Goal: Task Accomplishment & Management: Complete application form

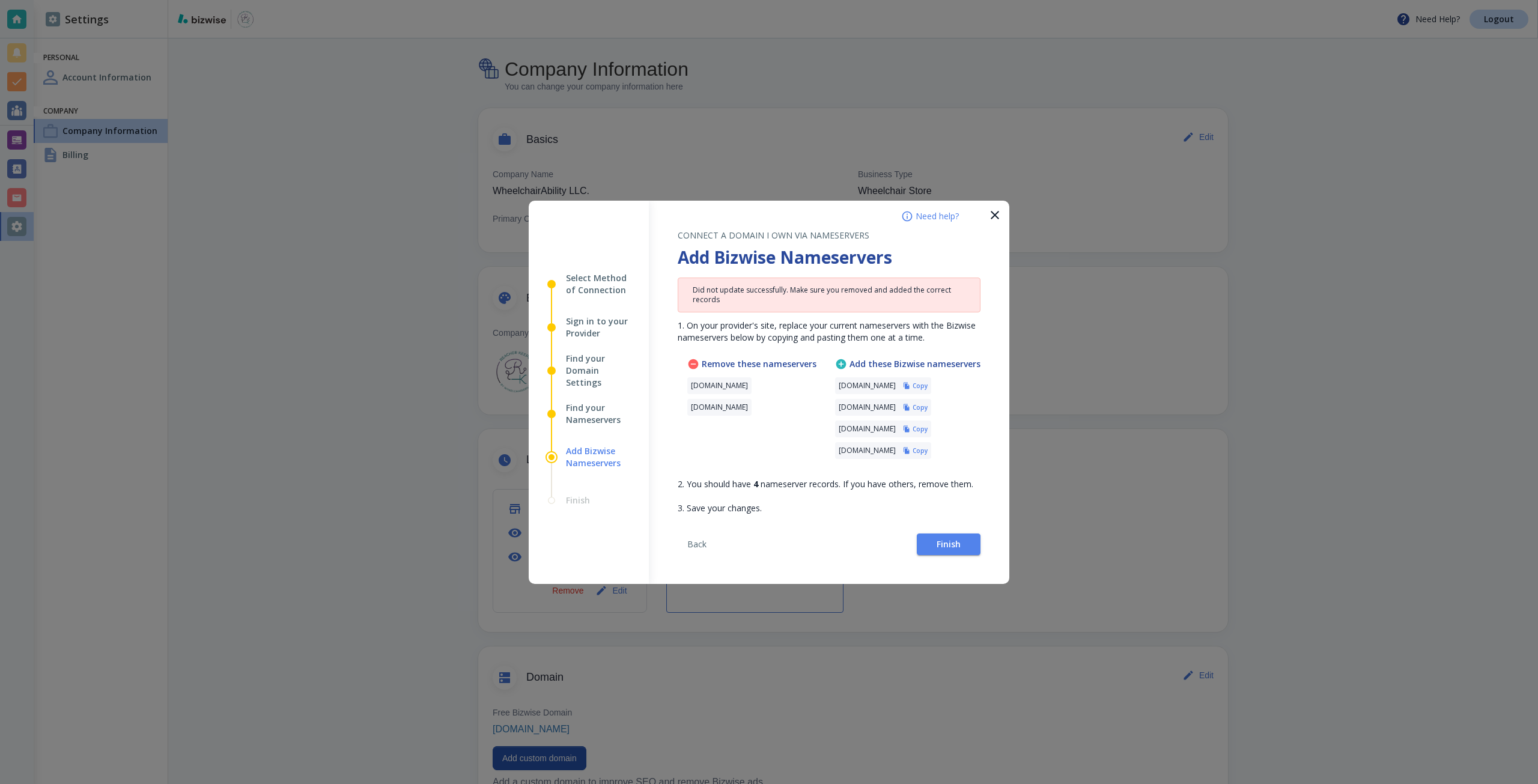
click at [993, 208] on icon "button" at bounding box center [994, 214] width 14 height 14
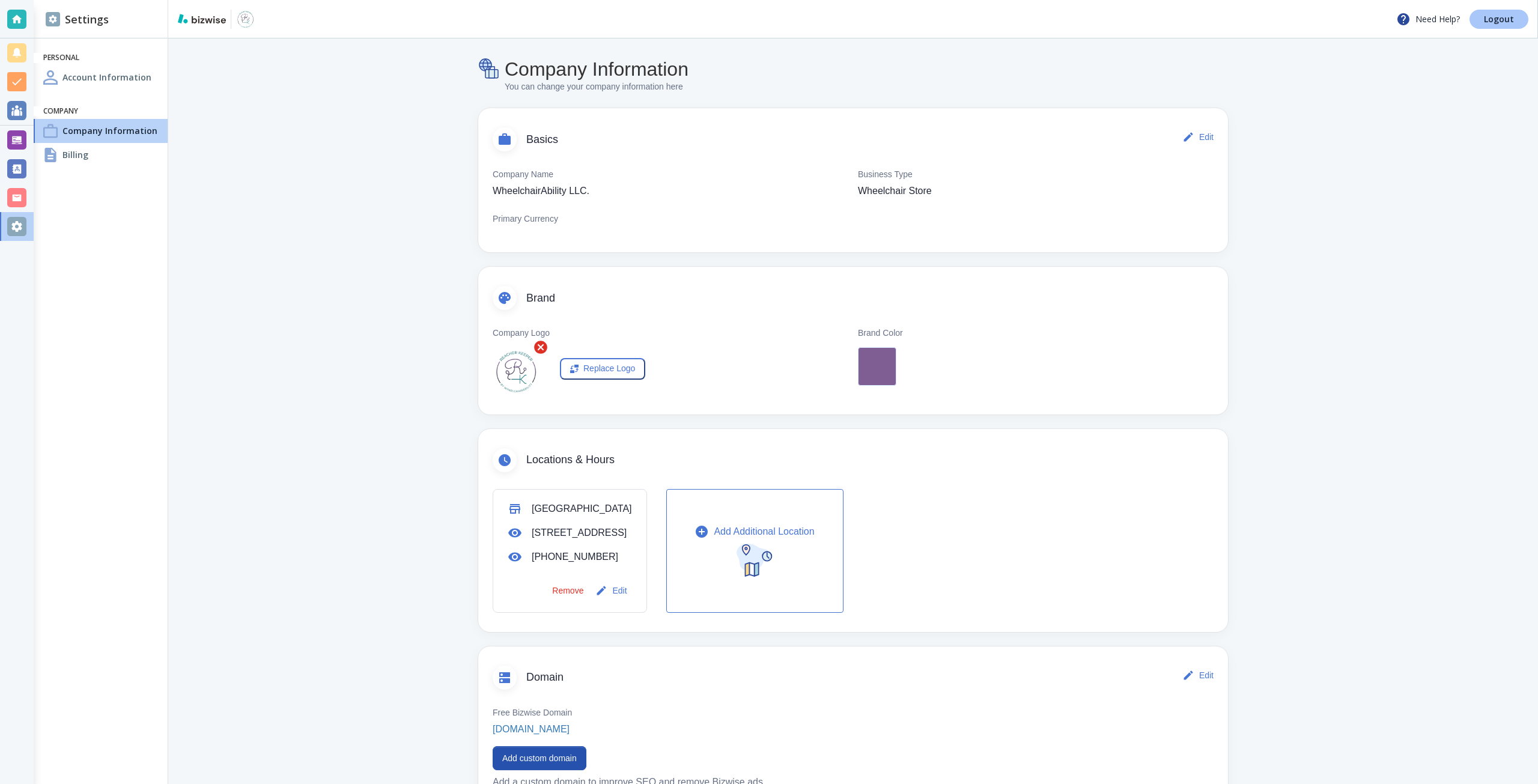
click at [1487, 22] on p "Logout" at bounding box center [1499, 19] width 30 height 8
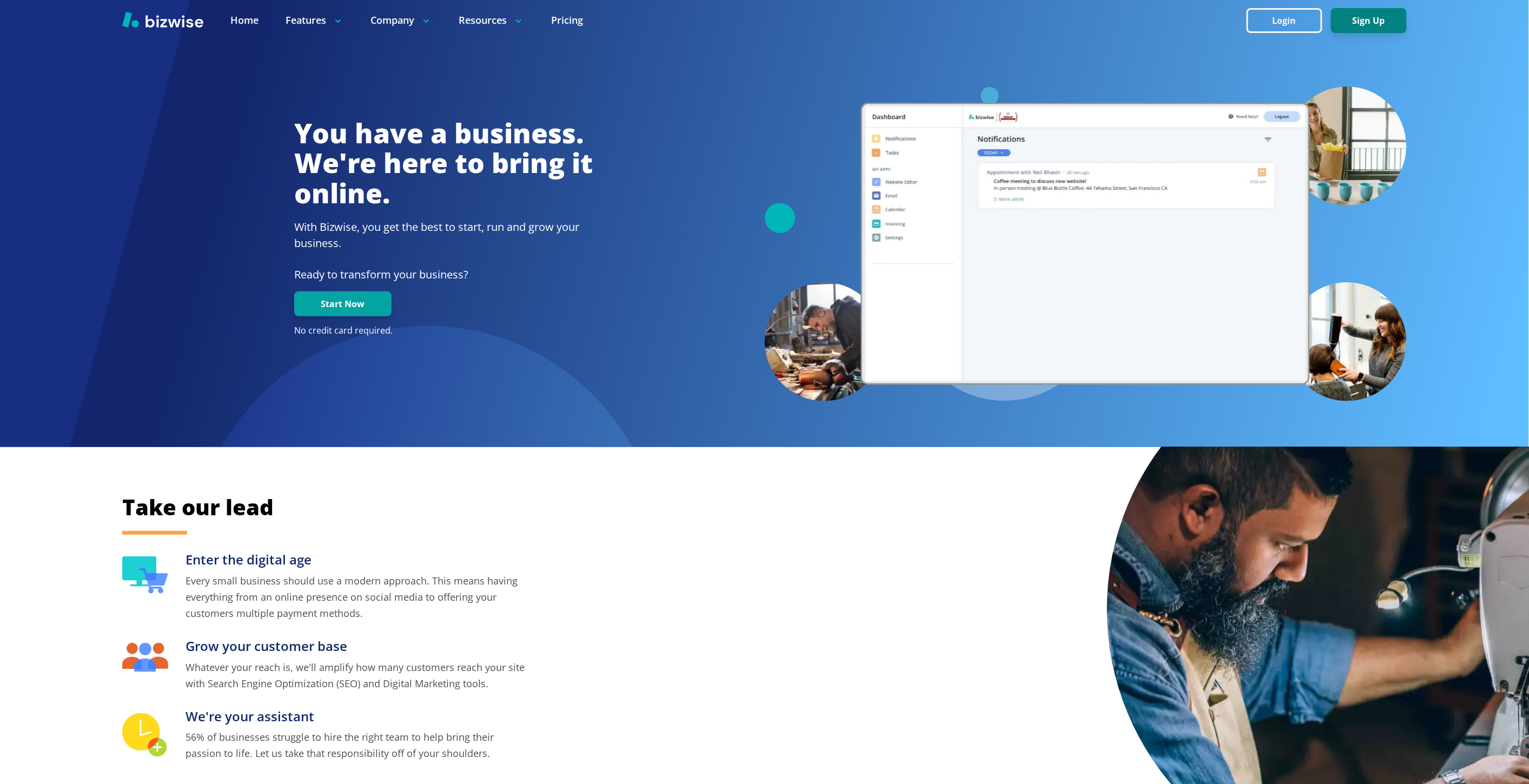
click at [1348, 14] on button "Sign Up" at bounding box center [1369, 20] width 76 height 25
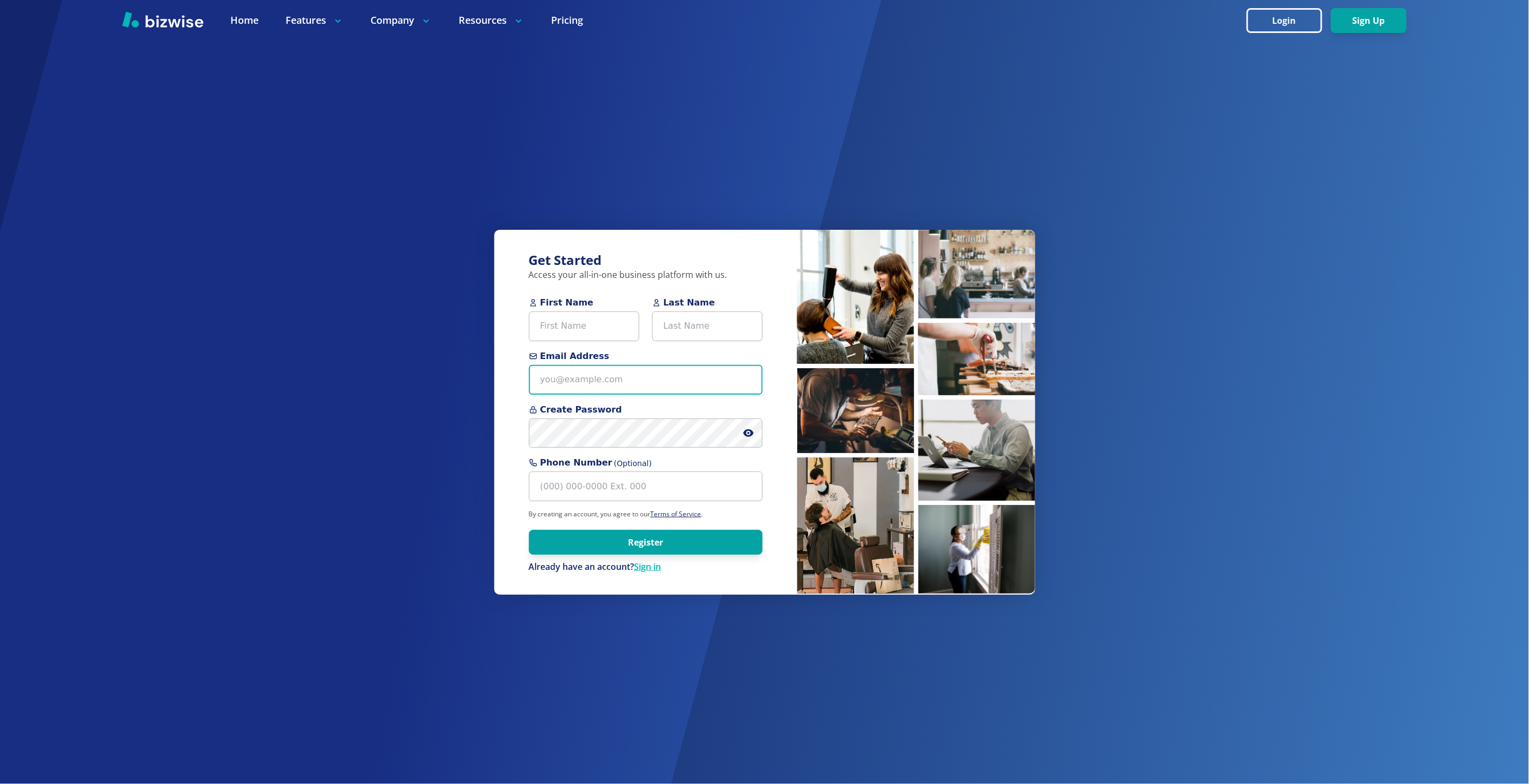
click at [601, 384] on input "Email Address" at bounding box center [646, 380] width 234 height 30
paste input "steven.mccann@pathwalkerquantumhealing.com>"
type input "steven.mccann@pathwalkerquantumhealing.com"
click at [548, 333] on input "First Name" at bounding box center [584, 326] width 110 height 30
paste input "Steven McCann"
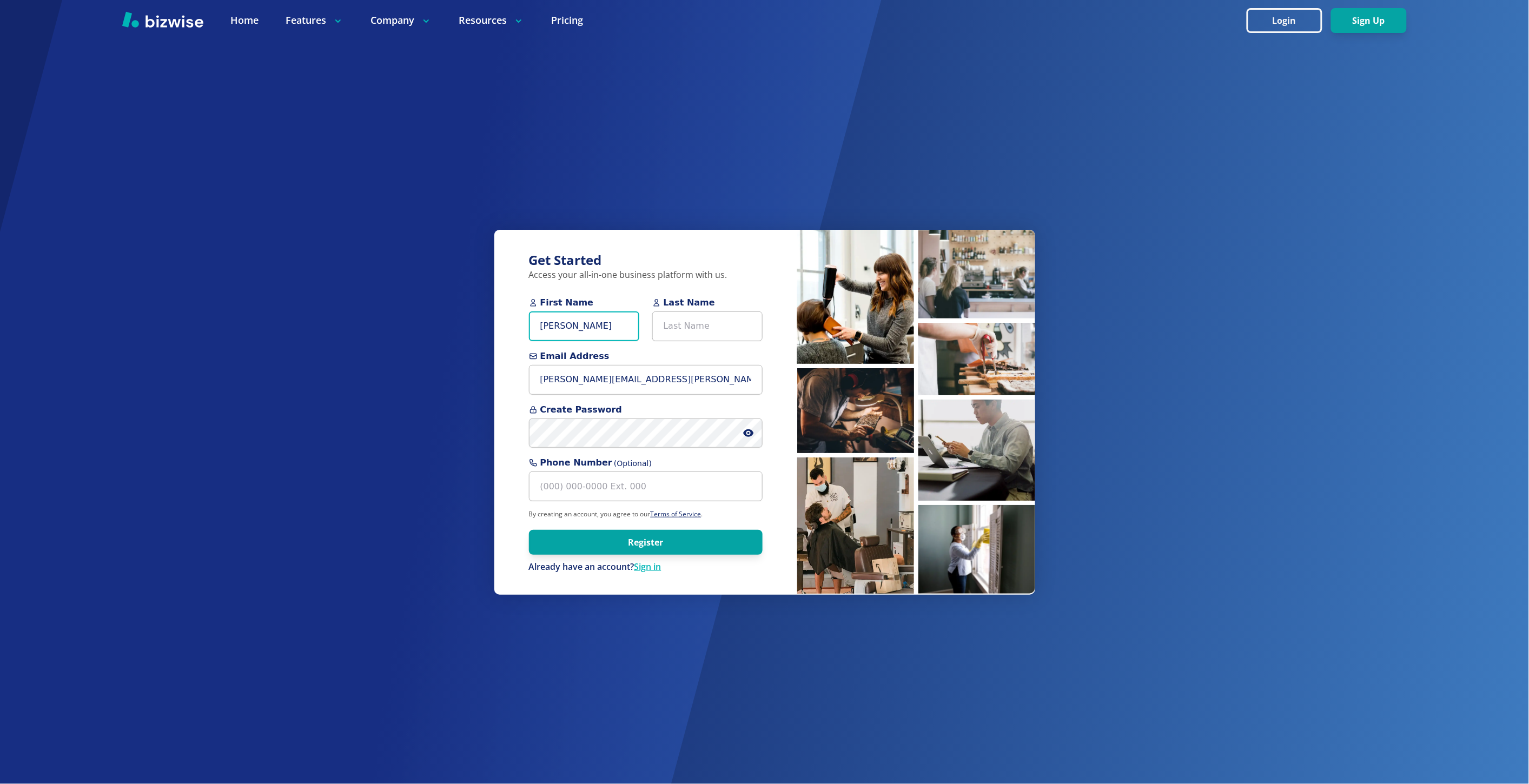
type input "Steven McCann"
click at [677, 332] on input "Last Name" at bounding box center [707, 326] width 110 height 30
paste input "Steven McCann"
click at [677, 332] on input "Steven McCann" at bounding box center [707, 326] width 110 height 30
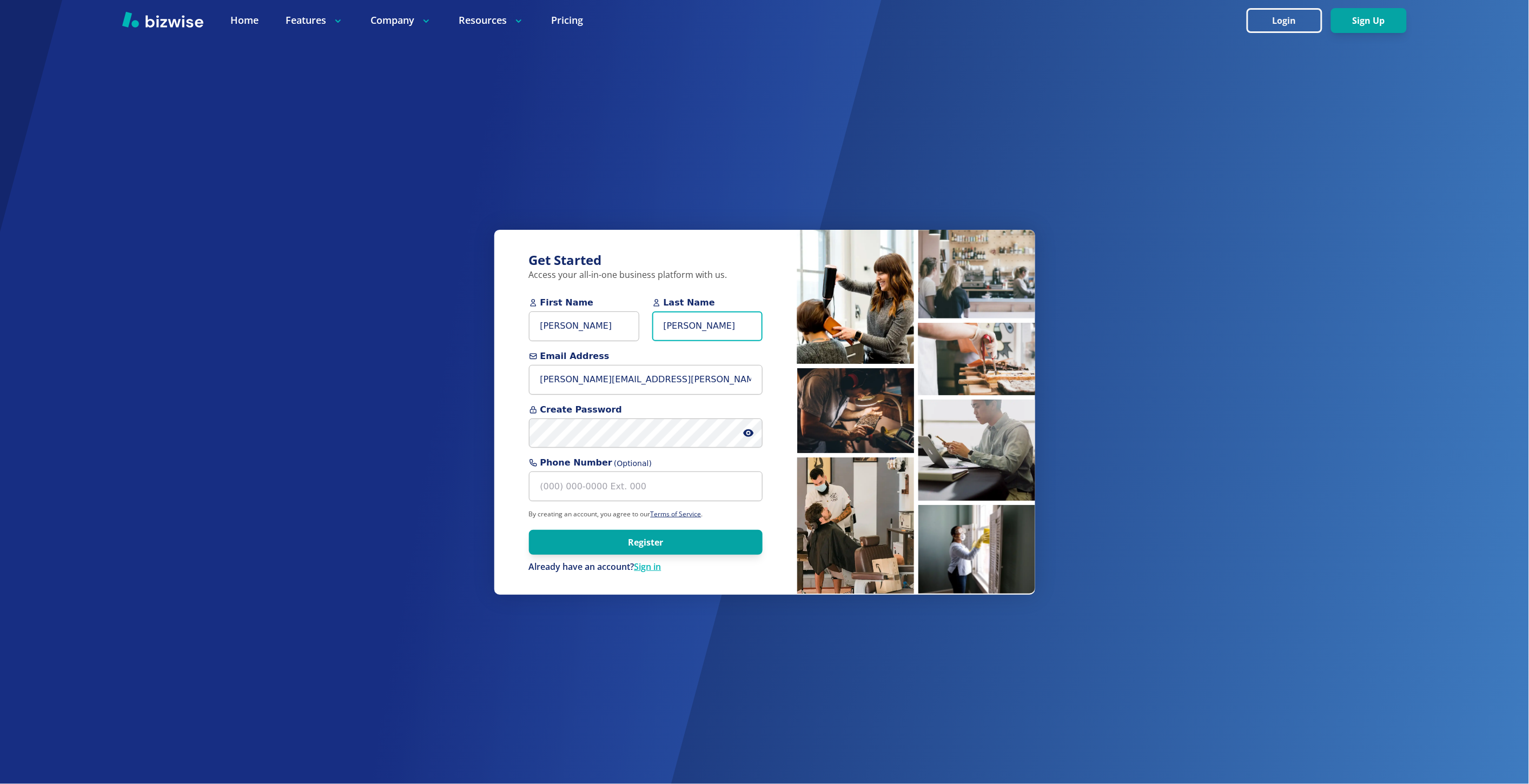
type input "McCann"
click at [577, 327] on input "Steven McCann" at bounding box center [584, 326] width 110 height 30
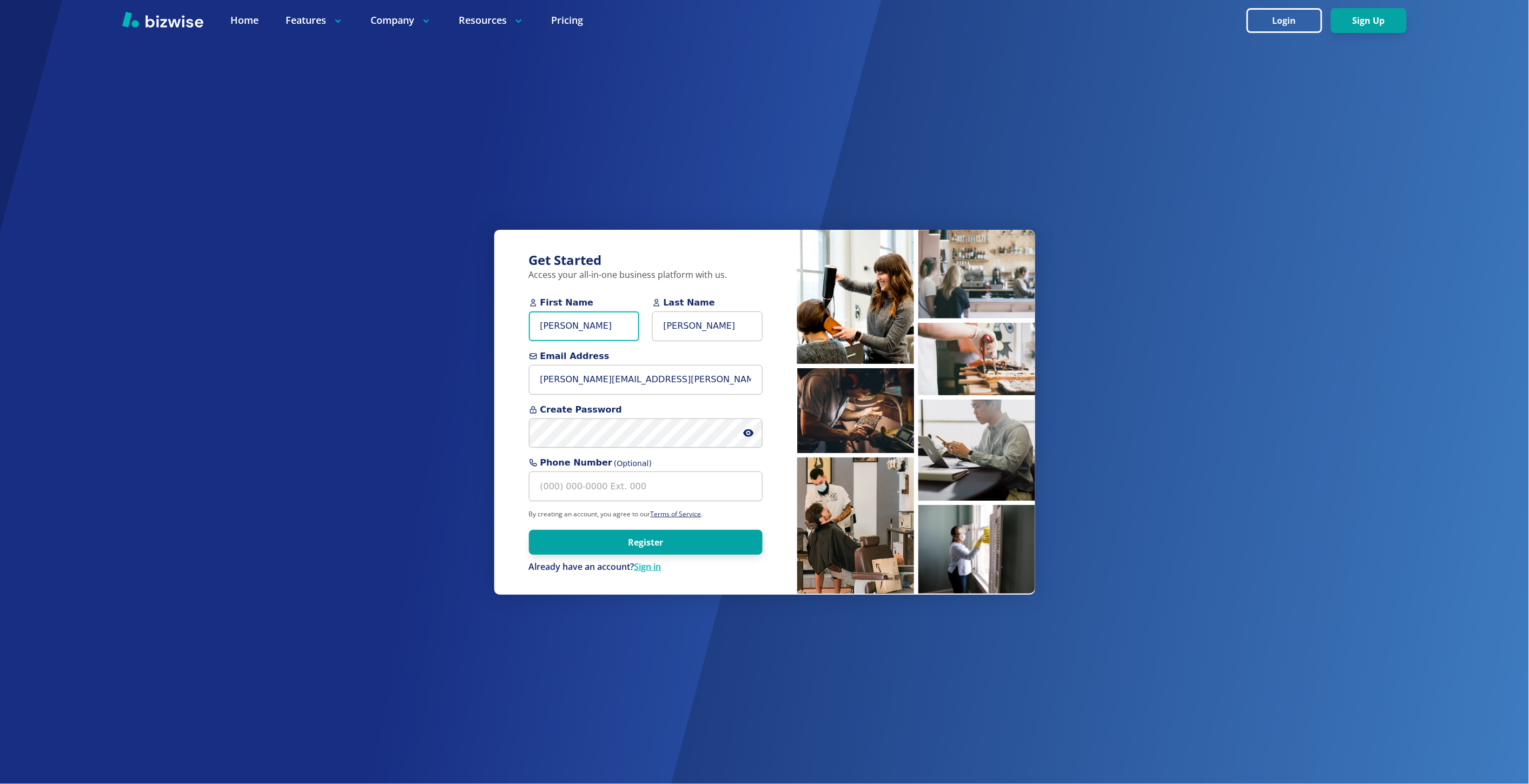
click at [577, 327] on input "Steven McCann" at bounding box center [584, 326] width 110 height 30
type input "Steven"
click at [749, 435] on icon at bounding box center [749, 433] width 11 height 11
click at [772, 460] on div "Get Started Access your all-in-one business platform with us. First Name Steven…" at bounding box center [645, 412] width 303 height 364
click at [680, 531] on button "Register" at bounding box center [646, 542] width 234 height 25
